Goal: Information Seeking & Learning: Learn about a topic

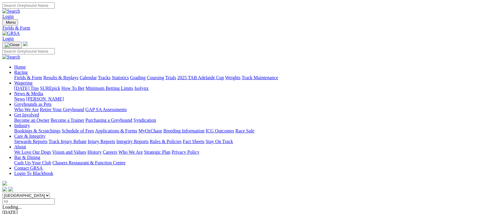
click at [55, 199] on input "Select date" at bounding box center [28, 202] width 52 height 6
type input "Today, 25 Sep 2025"
click at [78, 75] on link "Results & Replays" at bounding box center [60, 77] width 35 height 5
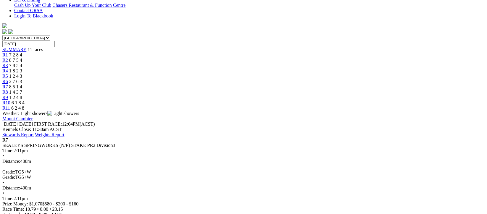
scroll to position [79, 0]
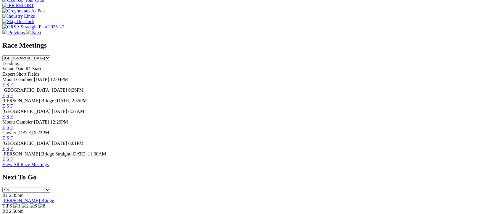
scroll to position [316, 0]
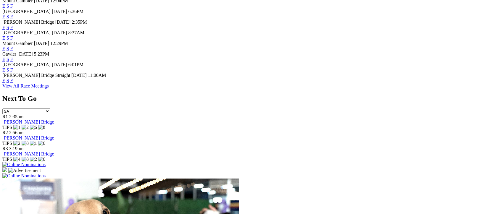
click at [49, 89] on link "View All Race Meetings" at bounding box center [25, 85] width 46 height 5
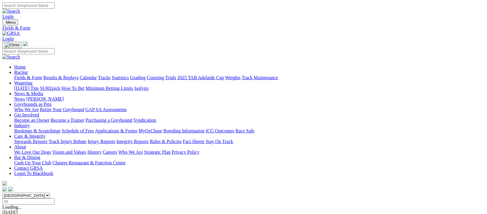
click at [73, 75] on link "Results & Replays" at bounding box center [60, 77] width 35 height 5
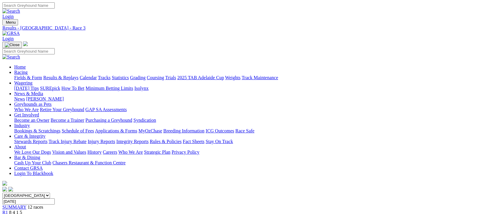
scroll to position [39, 0]
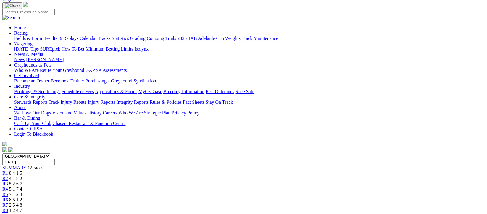
click at [8, 181] on span "R3" at bounding box center [5, 183] width 6 height 5
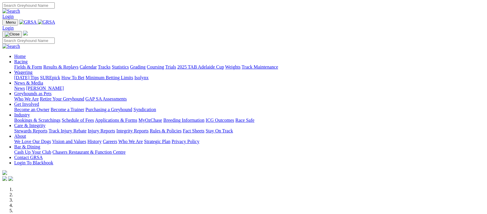
scroll to position [276, 0]
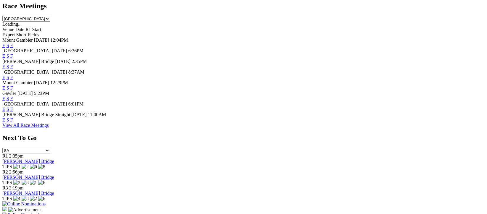
click at [49, 128] on link "View All Race Meetings" at bounding box center [25, 125] width 46 height 5
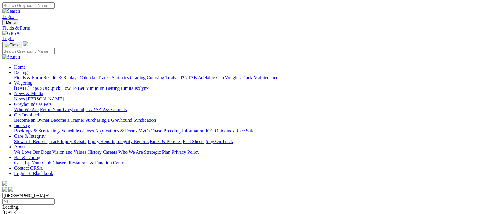
click at [55, 199] on input "Select date" at bounding box center [28, 202] width 52 height 6
type input "Today, 25 Sep 2025"
click at [78, 75] on link "Results & Replays" at bounding box center [60, 77] width 35 height 5
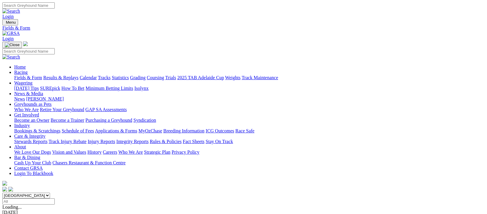
click at [55, 199] on input "Select date" at bounding box center [28, 202] width 52 height 6
type input "Today, 25 Sep 2025"
click at [70, 75] on link "Results & Replays" at bounding box center [60, 77] width 35 height 5
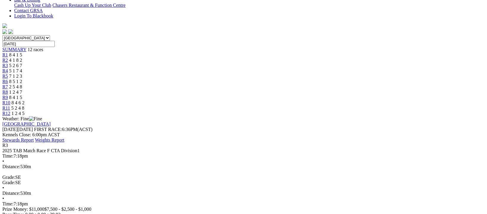
scroll to position [79, 0]
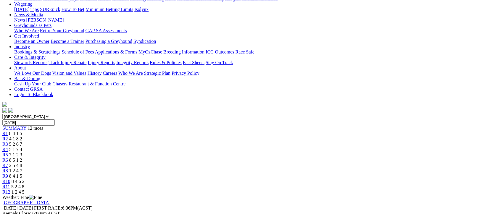
click at [226, 152] on div "R5 7 1 2 3" at bounding box center [243, 154] width 483 height 5
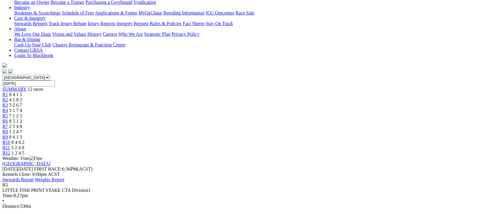
scroll to position [158, 0]
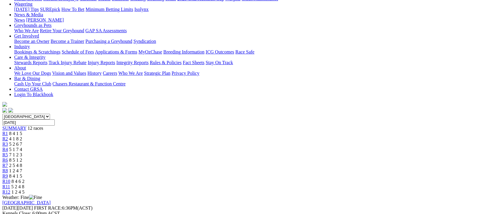
scroll to position [118, 0]
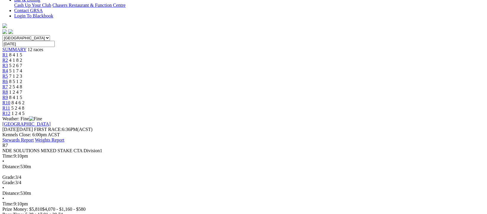
scroll to position [39, 0]
